Goal: Go to known website: Go to known website

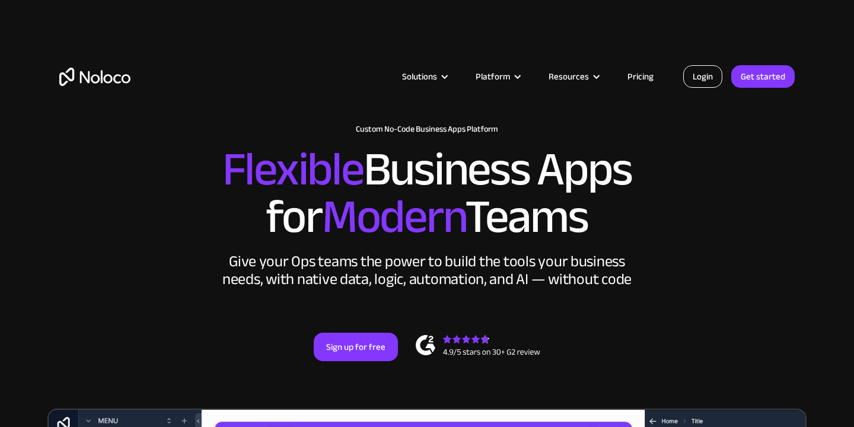
click at [703, 78] on link "Login" at bounding box center [703, 76] width 39 height 23
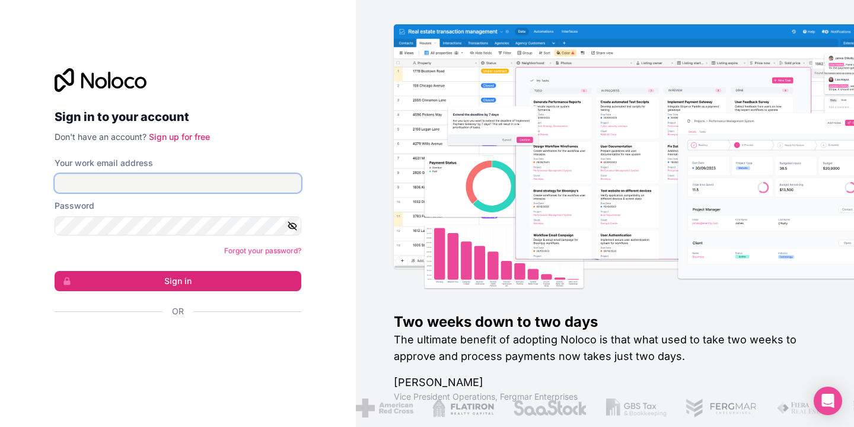
click at [180, 177] on input "Your work email address" at bounding box center [178, 183] width 247 height 19
type input "[EMAIL_ADDRESS][DOMAIN_NAME]"
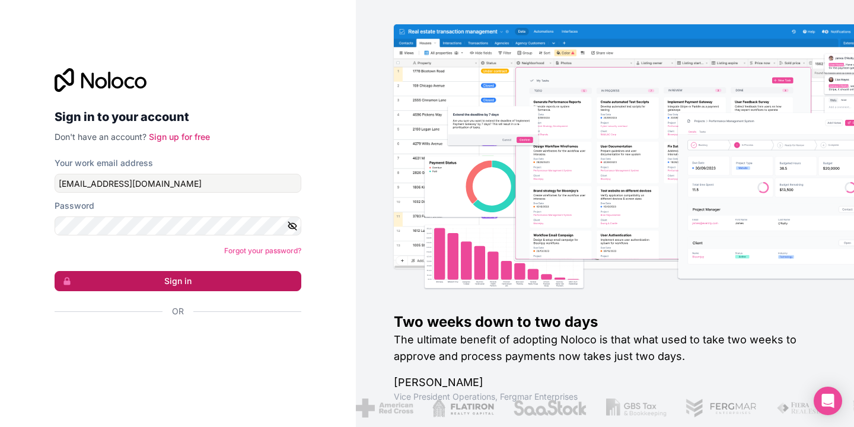
click at [187, 288] on button "Sign in" at bounding box center [178, 281] width 247 height 20
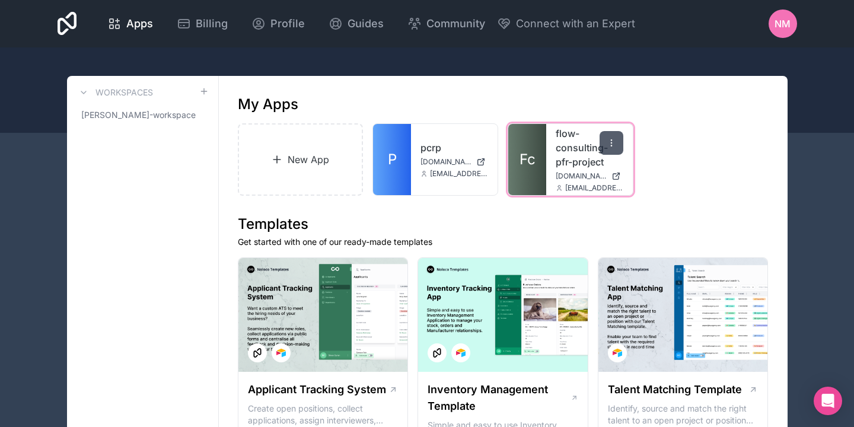
click at [609, 139] on icon at bounding box center [611, 142] width 9 height 9
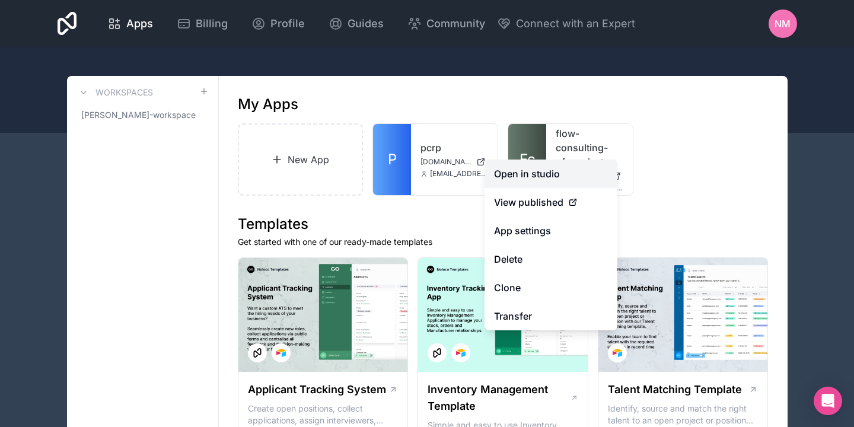
click at [538, 180] on link "Open in studio" at bounding box center [551, 174] width 133 height 28
